Goal: Task Accomplishment & Management: Complete application form

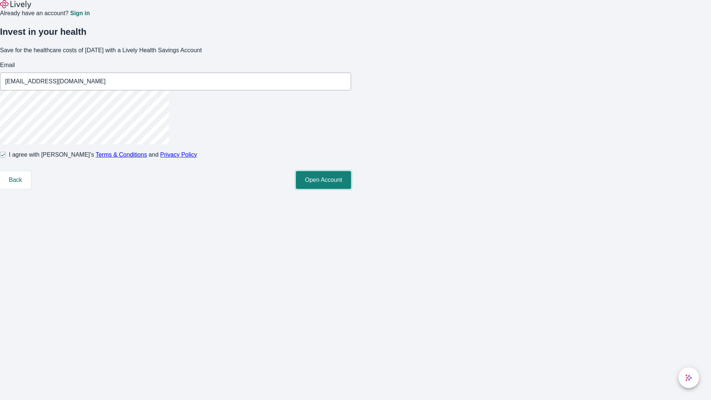
click at [351, 189] on button "Open Account" at bounding box center [323, 180] width 55 height 18
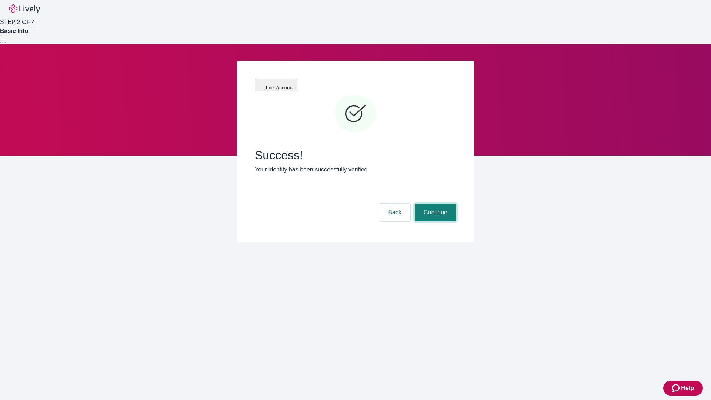
click at [434, 204] on button "Continue" at bounding box center [435, 213] width 41 height 18
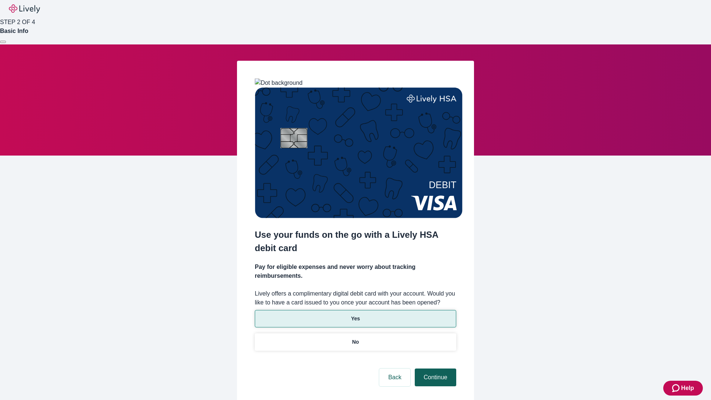
click at [355, 338] on p "No" at bounding box center [355, 342] width 7 height 8
click at [434, 368] on button "Continue" at bounding box center [435, 377] width 41 height 18
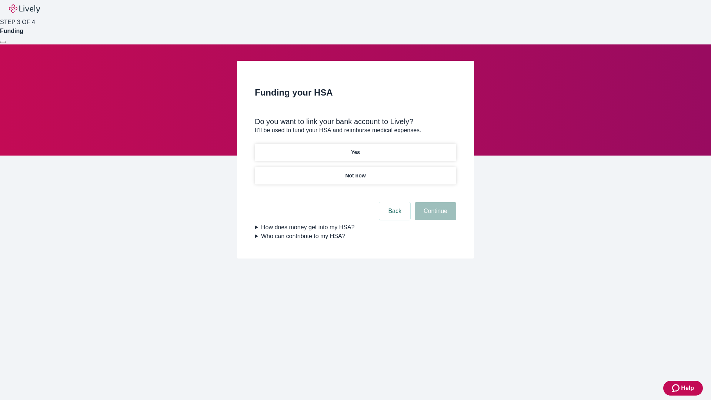
click at [355, 148] on p "Yes" at bounding box center [355, 152] width 9 height 8
click at [434, 202] on button "Continue" at bounding box center [435, 211] width 41 height 18
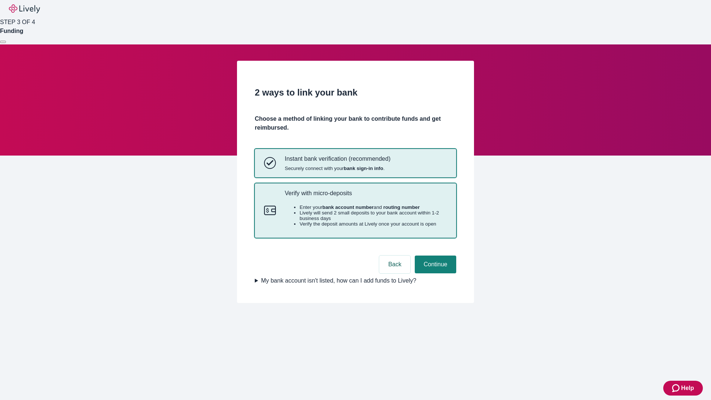
click at [365, 197] on p "Verify with micro-deposits" at bounding box center [366, 193] width 162 height 7
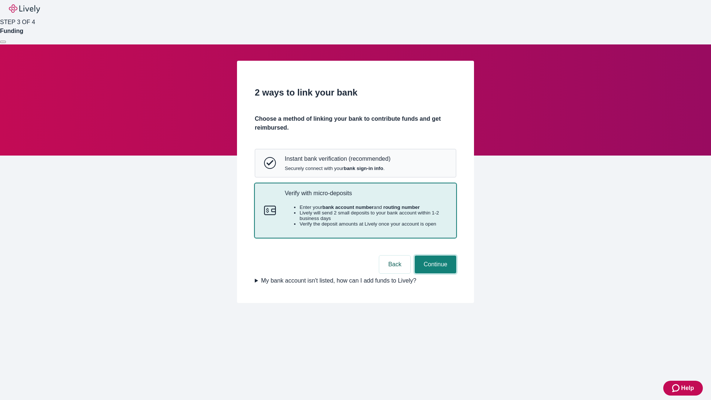
click at [434, 273] on button "Continue" at bounding box center [435, 264] width 41 height 18
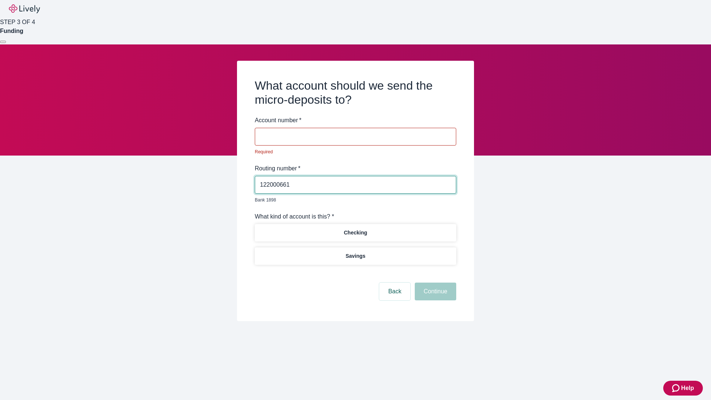
type input "122000661"
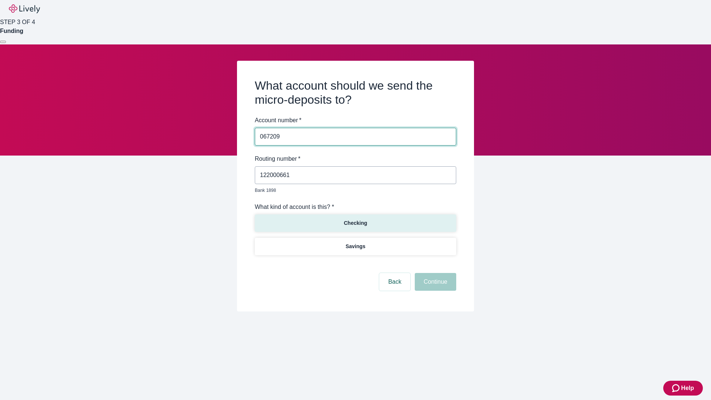
type input "067209"
click at [355, 219] on p "Checking" at bounding box center [355, 223] width 23 height 8
